Goal: Task Accomplishment & Management: Complete application form

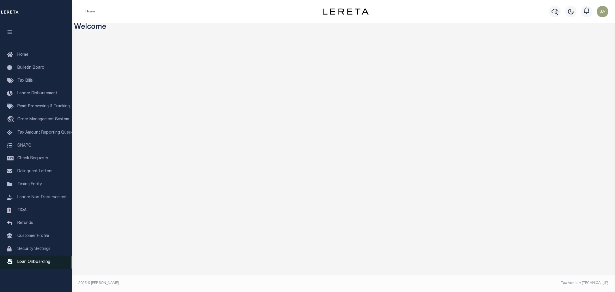
click at [15, 262] on icon at bounding box center [11, 261] width 9 height 7
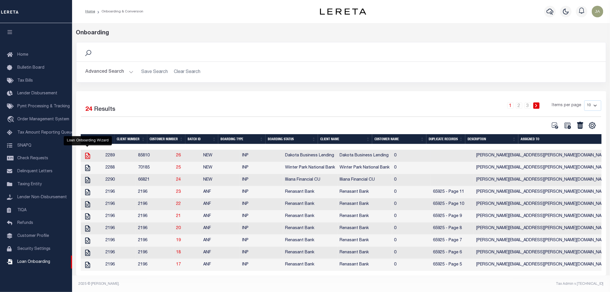
click at [86, 156] on icon "" at bounding box center [87, 155] width 7 height 7
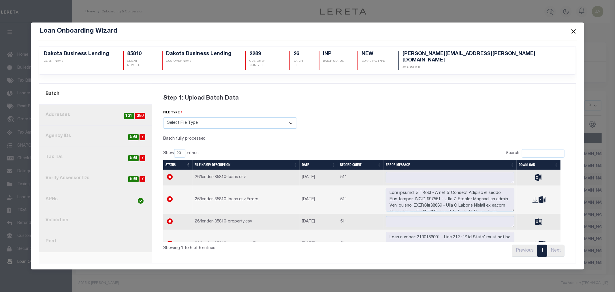
click at [577, 34] on button "Close" at bounding box center [573, 30] width 7 height 7
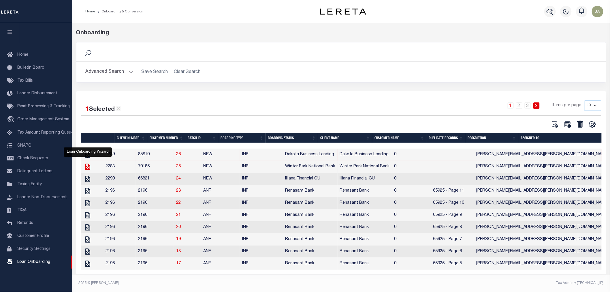
click at [87, 169] on icon "" at bounding box center [87, 167] width 5 height 6
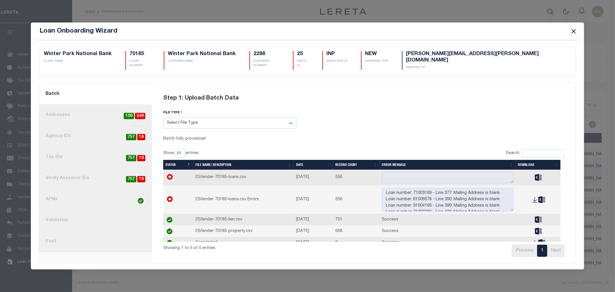
click at [563, 33] on span at bounding box center [573, 31] width 22 height 16
click at [573, 33] on button "Close" at bounding box center [573, 30] width 7 height 7
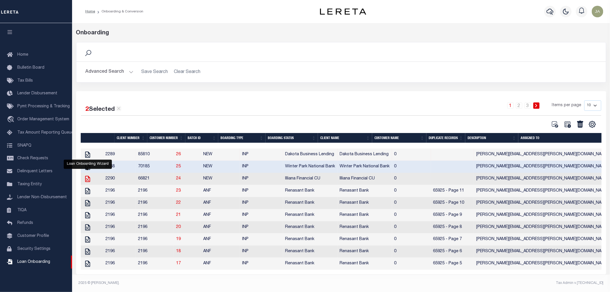
click at [88, 179] on icon "" at bounding box center [87, 178] width 7 height 7
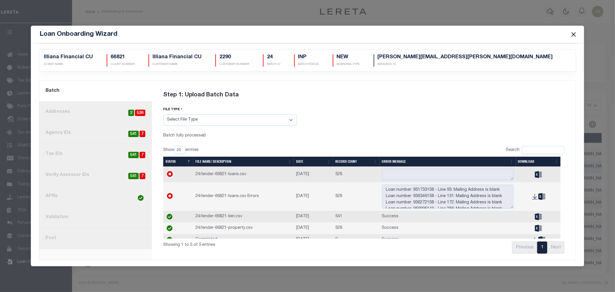
click at [578, 35] on span at bounding box center [573, 34] width 22 height 16
click at [576, 35] on button "Close" at bounding box center [573, 34] width 7 height 7
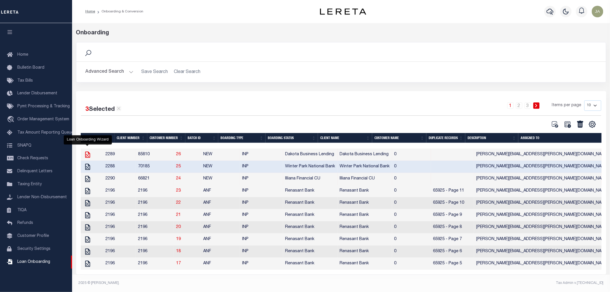
click at [87, 158] on icon "" at bounding box center [87, 154] width 7 height 7
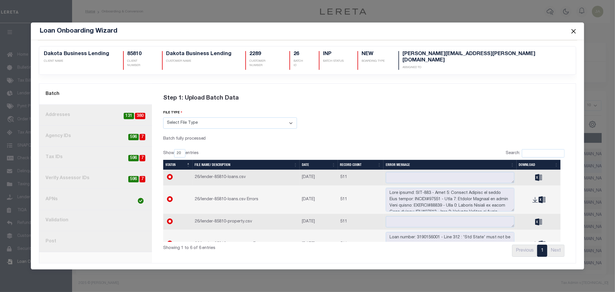
click at [571, 33] on button "Close" at bounding box center [573, 30] width 7 height 7
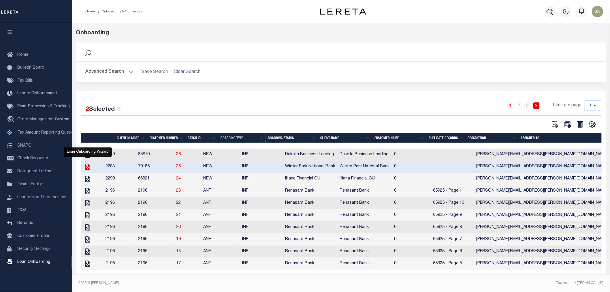
click at [88, 169] on icon "" at bounding box center [87, 167] width 5 height 6
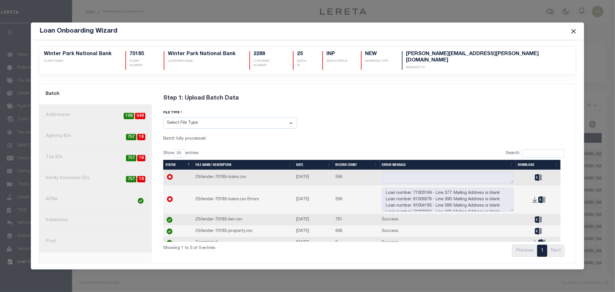
click at [570, 32] on button "Close" at bounding box center [573, 30] width 7 height 7
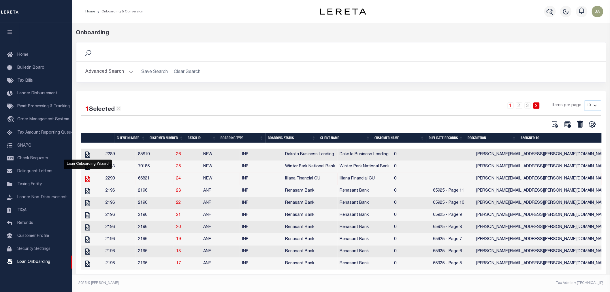
click at [89, 181] on icon "" at bounding box center [87, 178] width 7 height 7
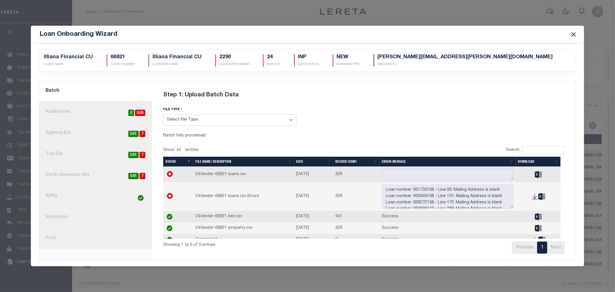
click at [141, 135] on span "7" at bounding box center [143, 134] width 6 height 7
radio input "true"
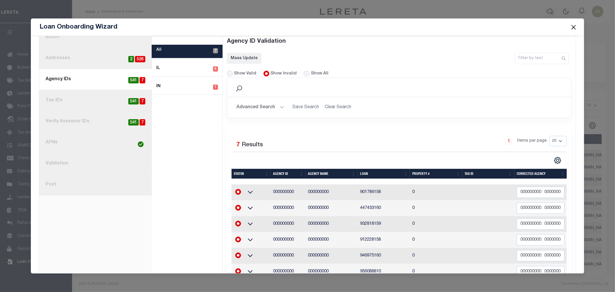
scroll to position [87, 0]
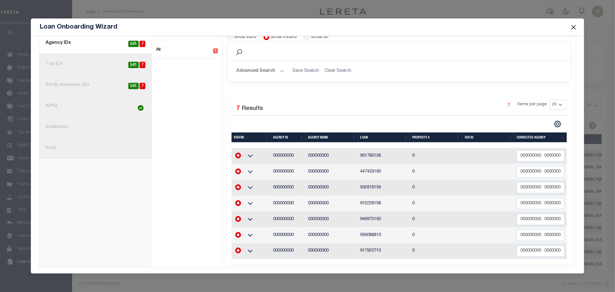
click at [575, 24] on button "Close" at bounding box center [573, 26] width 7 height 7
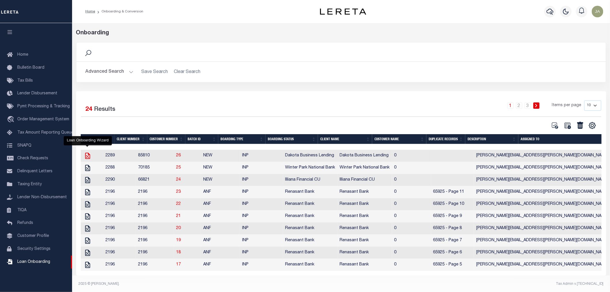
click at [87, 157] on icon "" at bounding box center [87, 155] width 7 height 7
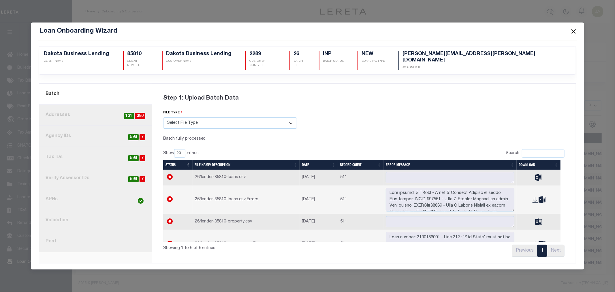
scroll to position [0, 0]
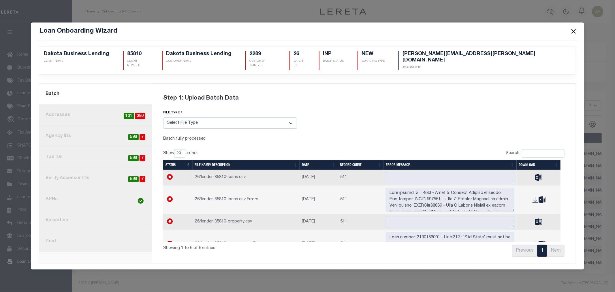
click at [91, 223] on link "7. Validation" at bounding box center [95, 220] width 113 height 21
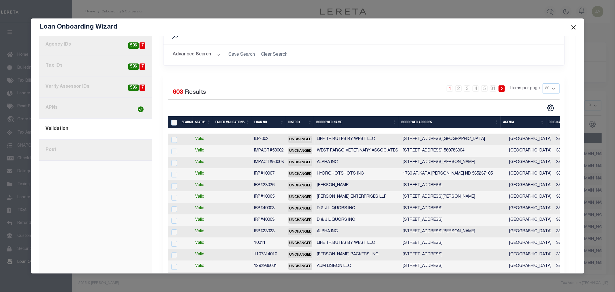
scroll to position [4, 0]
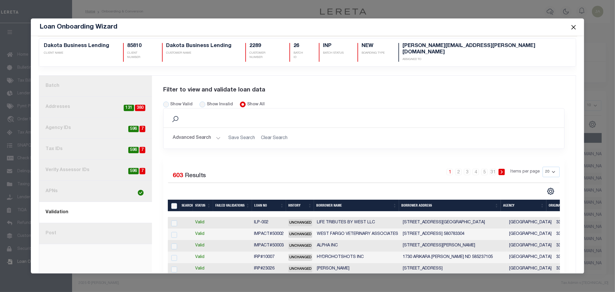
click at [80, 225] on link "8. Post" at bounding box center [95, 233] width 113 height 21
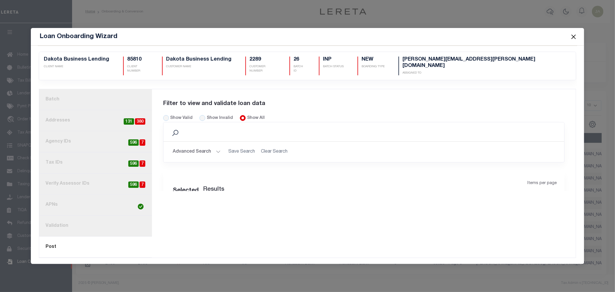
scroll to position [0, 0]
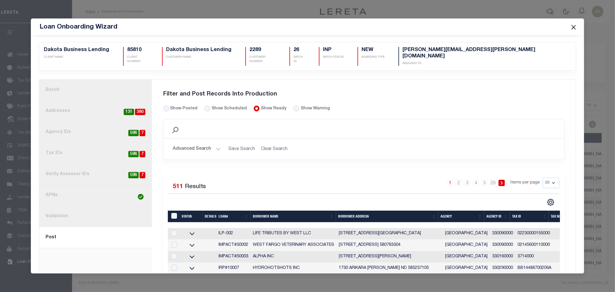
click at [108, 84] on link "1. Batch" at bounding box center [95, 90] width 113 height 21
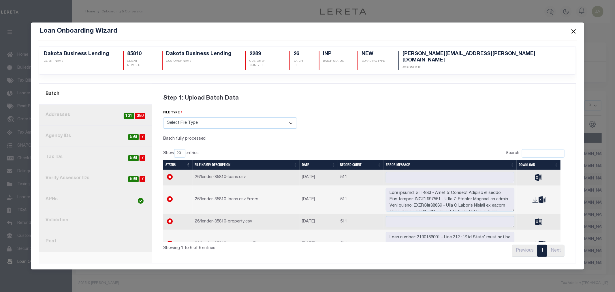
click at [130, 134] on span "596" at bounding box center [133, 137] width 10 height 7
radio input "true"
radio input "false"
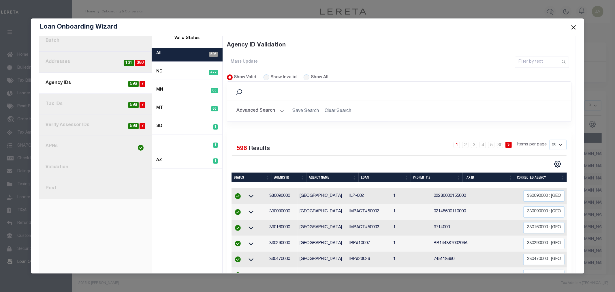
scroll to position [37, 0]
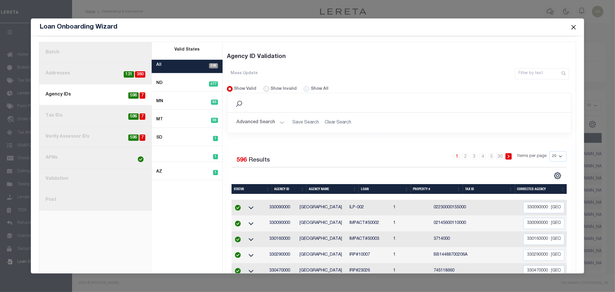
click at [264, 86] on input "Show Invalid" at bounding box center [267, 89] width 6 height 6
radio input "true"
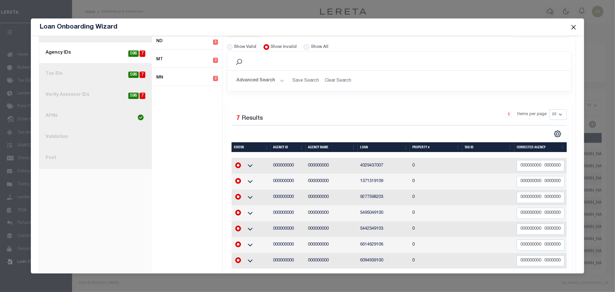
scroll to position [87, 0]
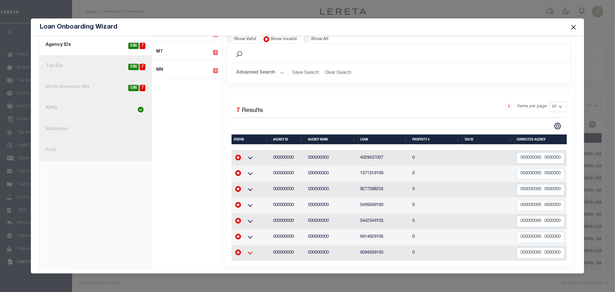
click at [247, 250] on icon at bounding box center [250, 253] width 14 height 6
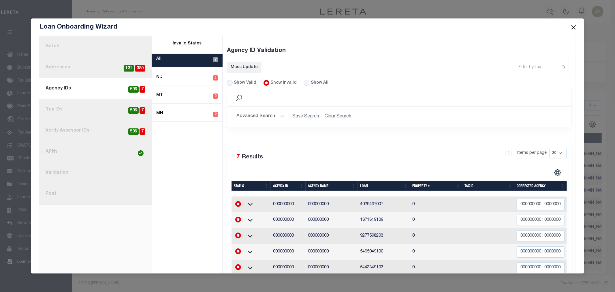
scroll to position [127, 0]
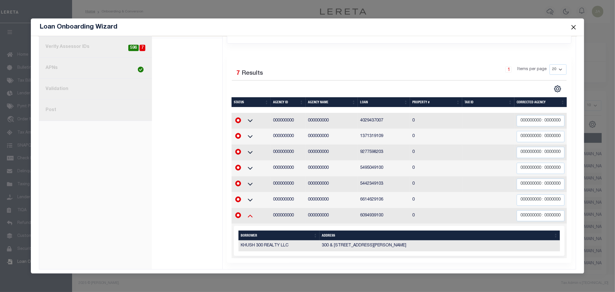
click at [256, 213] on icon at bounding box center [250, 216] width 14 height 6
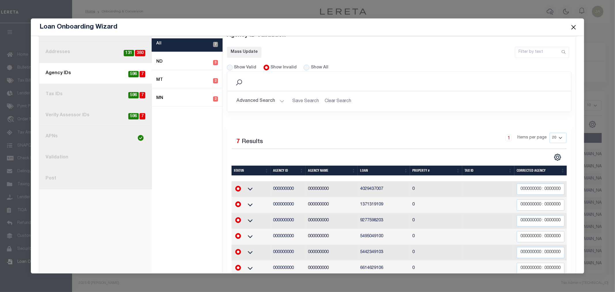
scroll to position [0, 0]
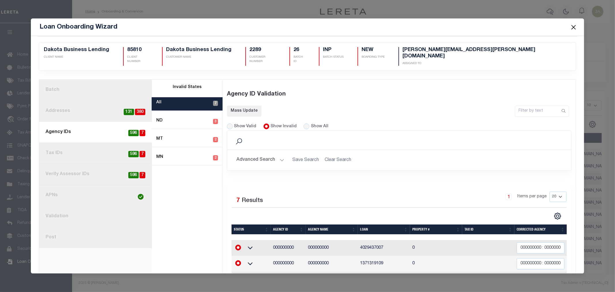
click at [576, 27] on button "Close" at bounding box center [573, 26] width 7 height 7
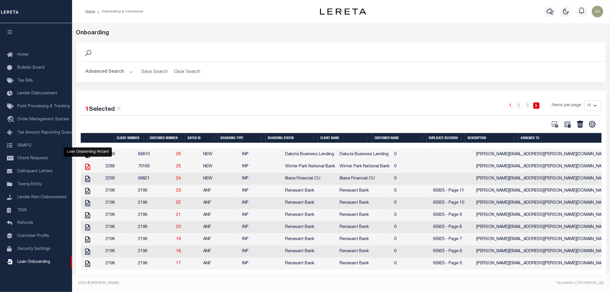
click at [85, 168] on icon "" at bounding box center [87, 166] width 7 height 7
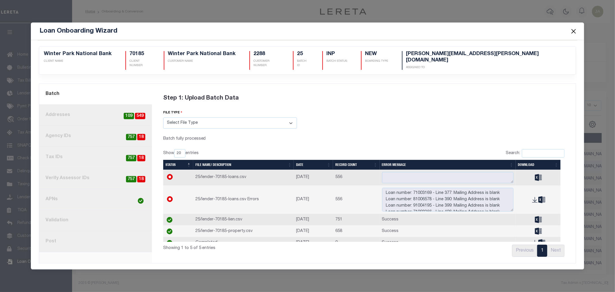
click at [140, 134] on span "18" at bounding box center [141, 137] width 8 height 7
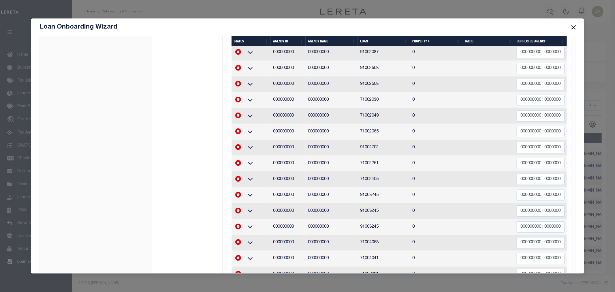
scroll to position [262, 0]
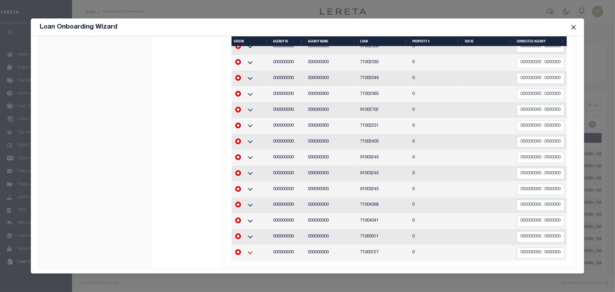
click at [250, 251] on icon at bounding box center [250, 252] width 5 height 3
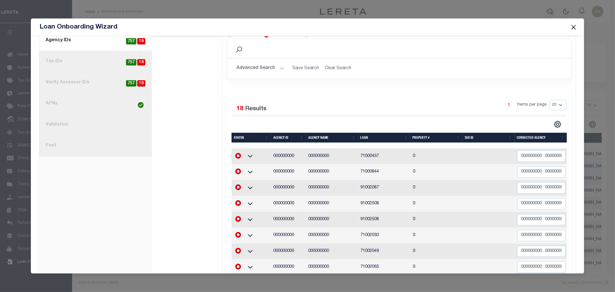
scroll to position [46, 0]
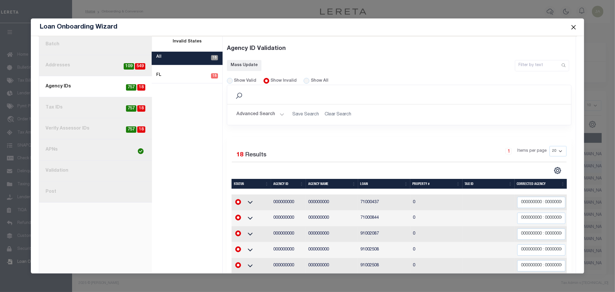
click at [574, 25] on button "Close" at bounding box center [573, 26] width 7 height 7
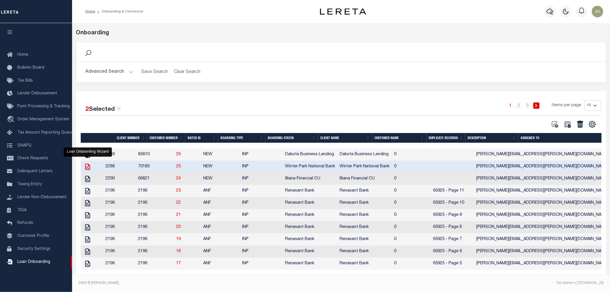
click at [85, 168] on icon "" at bounding box center [87, 166] width 7 height 7
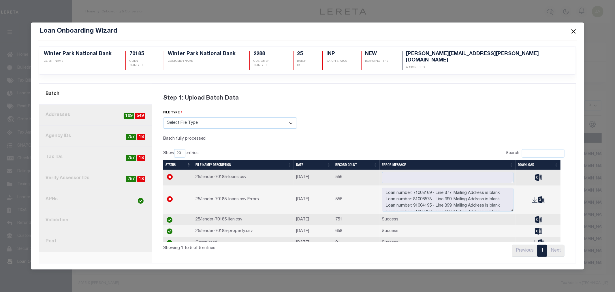
scroll to position [0, 0]
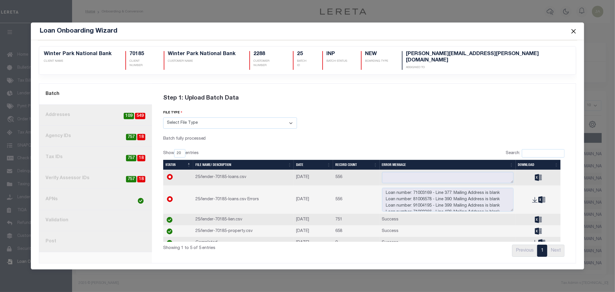
click at [574, 33] on button "Close" at bounding box center [573, 30] width 7 height 7
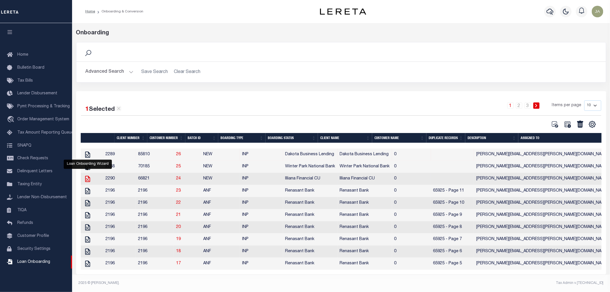
click at [87, 181] on icon "" at bounding box center [87, 178] width 7 height 7
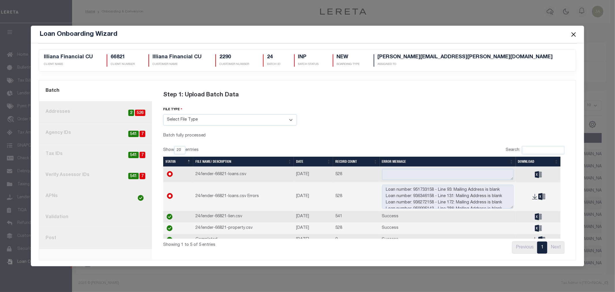
click at [126, 135] on link "3. Agency IDs 7 541" at bounding box center [95, 133] width 113 height 21
radio input "true"
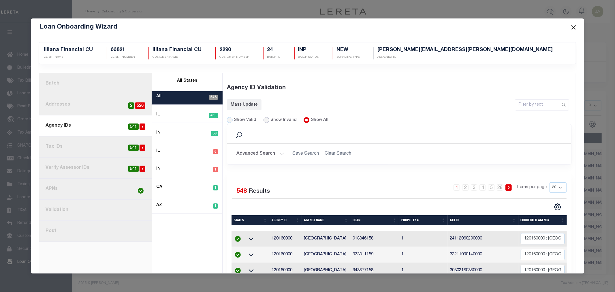
click at [264, 119] on input "Show Invalid" at bounding box center [267, 120] width 6 height 6
radio input "true"
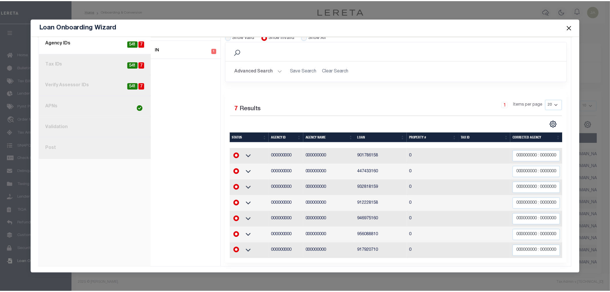
scroll to position [87, 0]
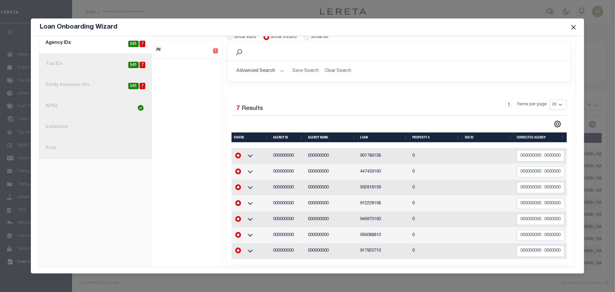
click at [572, 28] on button "Close" at bounding box center [573, 26] width 7 height 7
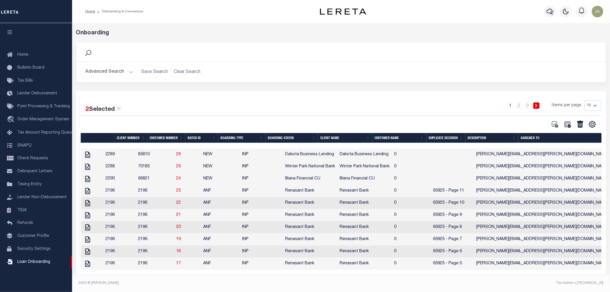
scroll to position [0, 0]
